Goal: Task Accomplishment & Management: Manage account settings

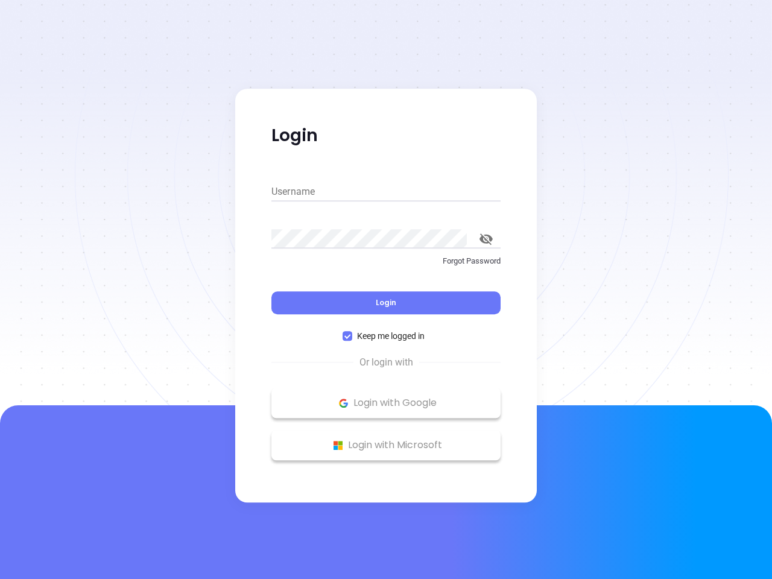
click at [386, 289] on div "Login" at bounding box center [385, 295] width 229 height 37
click at [386, 192] on input "Username" at bounding box center [385, 191] width 229 height 19
click at [486, 239] on icon "toggle password visibility" at bounding box center [485, 238] width 13 height 11
click at [386, 303] on span "Login" at bounding box center [386, 302] width 21 height 10
click at [386, 336] on span "Keep me logged in" at bounding box center [390, 335] width 77 height 13
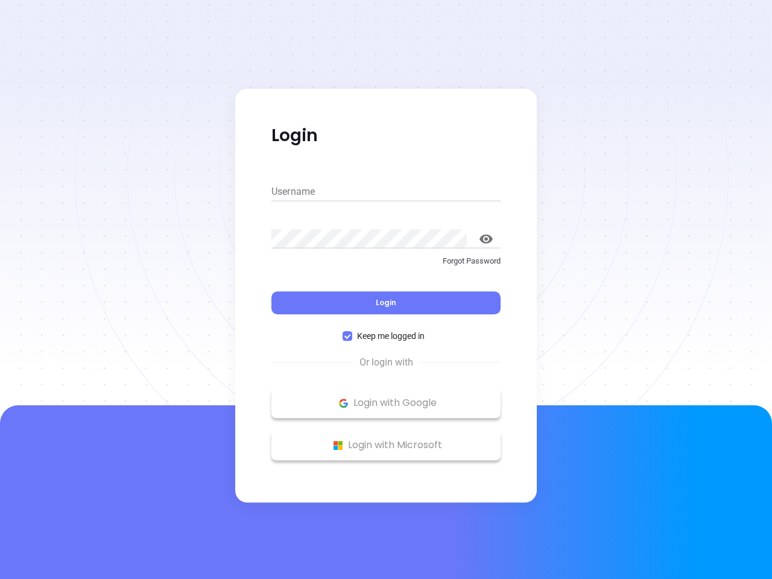
click at [352, 336] on input "Keep me logged in" at bounding box center [348, 336] width 10 height 10
checkbox input "false"
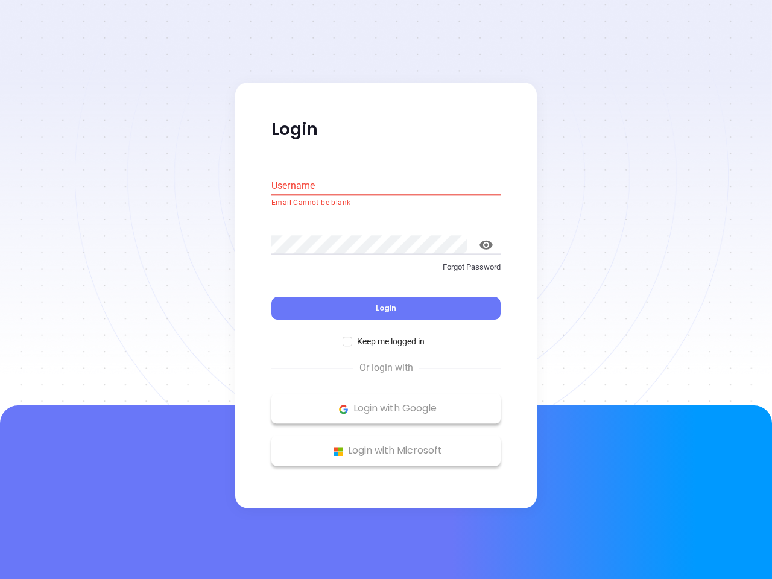
click at [386, 403] on p "Login with Google" at bounding box center [385, 409] width 217 height 18
click at [386, 445] on p "Login with Microsoft" at bounding box center [385, 451] width 217 height 18
